Goal: Find specific page/section: Find specific page/section

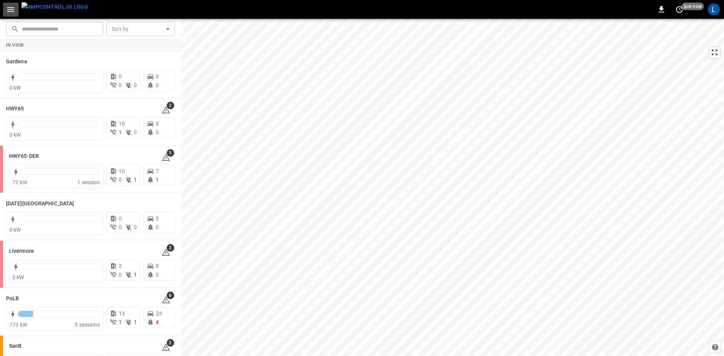
click at [11, 12] on icon "button" at bounding box center [10, 9] width 9 height 9
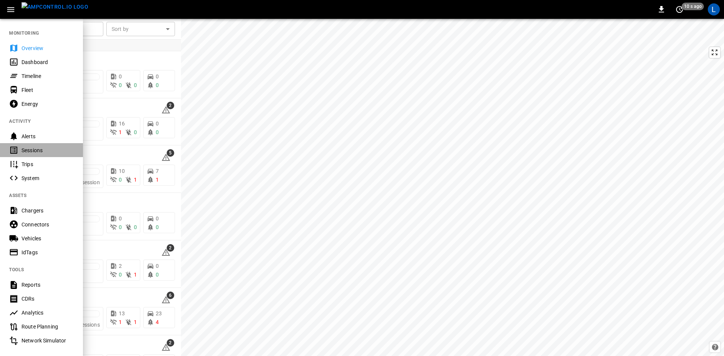
click at [36, 149] on div "Sessions" at bounding box center [47, 151] width 52 height 8
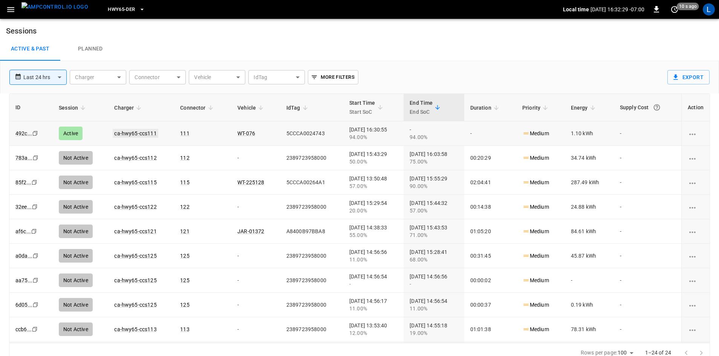
click at [131, 133] on link "ca-hwy65-ccs111" at bounding box center [135, 133] width 45 height 9
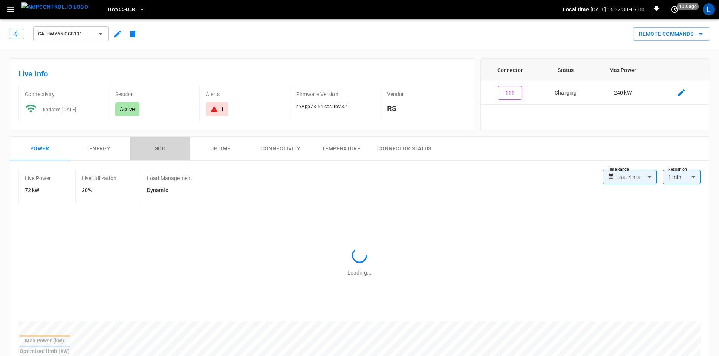
click at [158, 150] on button "SOC" at bounding box center [160, 149] width 60 height 24
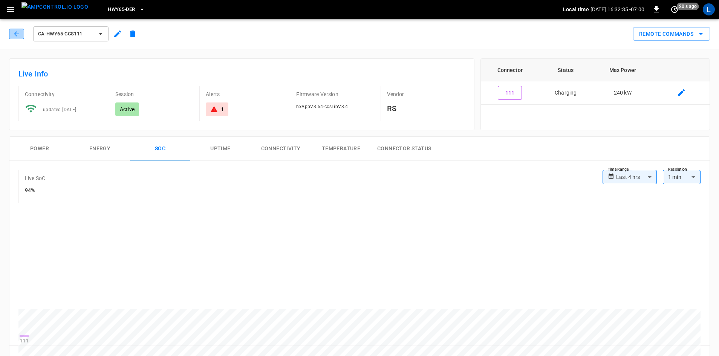
click at [19, 36] on icon "button" at bounding box center [17, 34] width 8 height 8
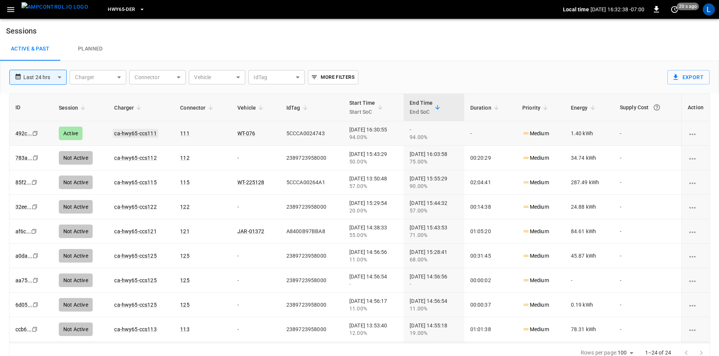
click at [126, 133] on link "ca-hwy65-ccs111" at bounding box center [135, 133] width 45 height 9
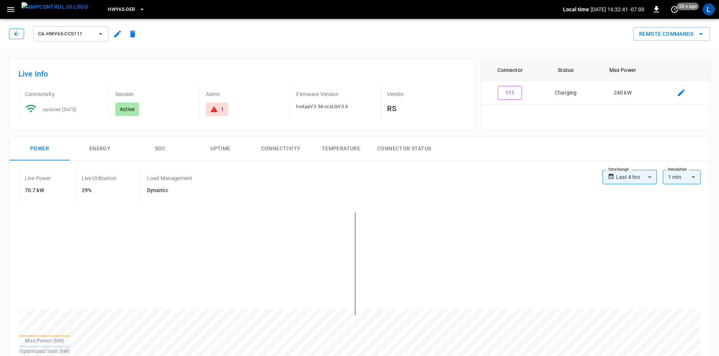
click at [17, 35] on icon "button" at bounding box center [17, 34] width 8 height 8
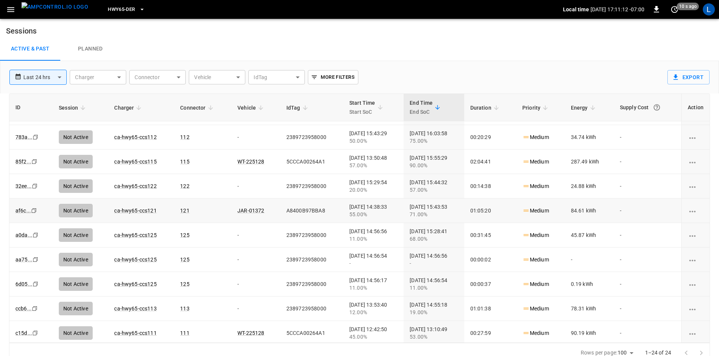
scroll to position [38, 0]
